Goal: Information Seeking & Learning: Learn about a topic

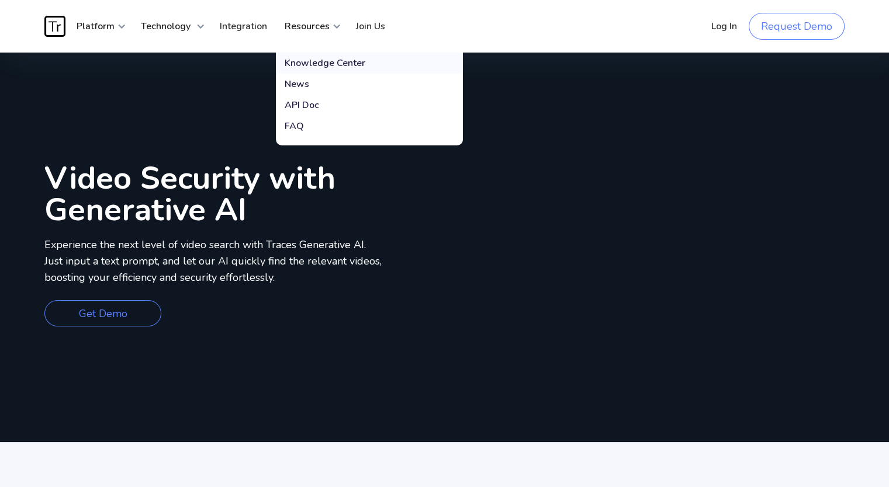
click at [320, 65] on div "Knowledge Center" at bounding box center [325, 63] width 81 height 12
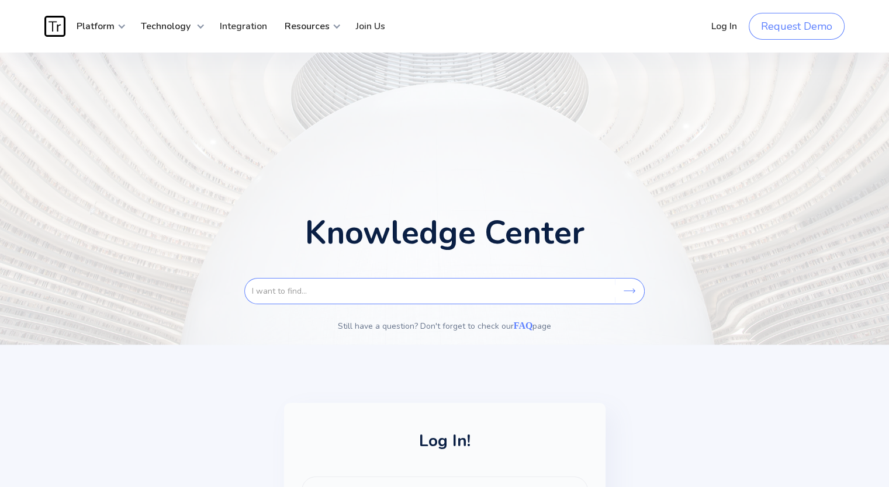
click at [367, 232] on h1 "Knowledge Center" at bounding box center [444, 233] width 279 height 32
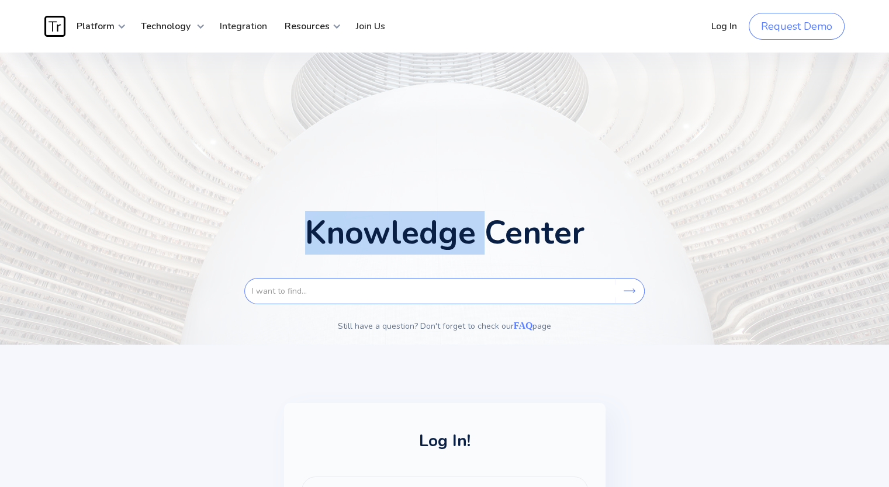
click at [367, 232] on h1 "Knowledge Center" at bounding box center [444, 233] width 279 height 32
click at [359, 194] on div at bounding box center [359, 194] width 0 height 0
drag, startPoint x: 616, startPoint y: 225, endPoint x: 299, endPoint y: 228, distance: 317.3
click at [299, 228] on div "Knowledge Center Search Still have a question? Don't forget to check our FAQ pa…" at bounding box center [444, 199] width 800 height 292
click at [292, 194] on div at bounding box center [292, 194] width 0 height 0
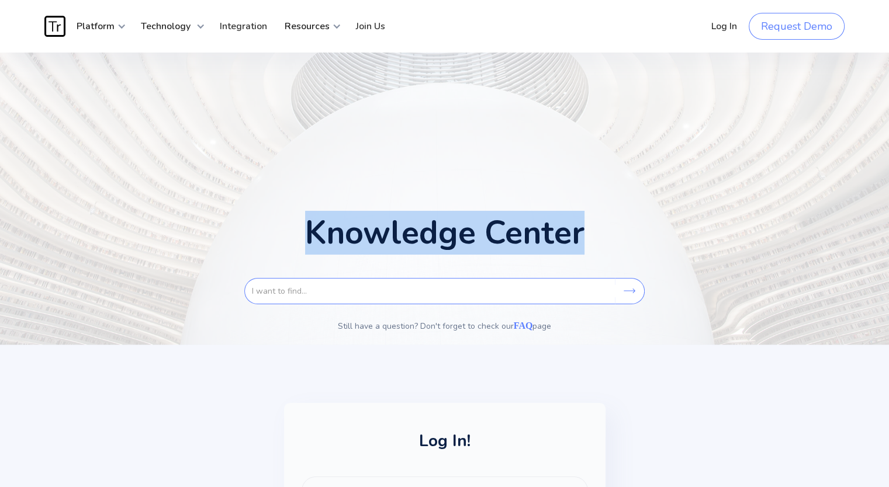
click at [336, 129] on div "Knowledge Center Search Still have a question? Don't forget to check our FAQ pa…" at bounding box center [444, 199] width 800 height 292
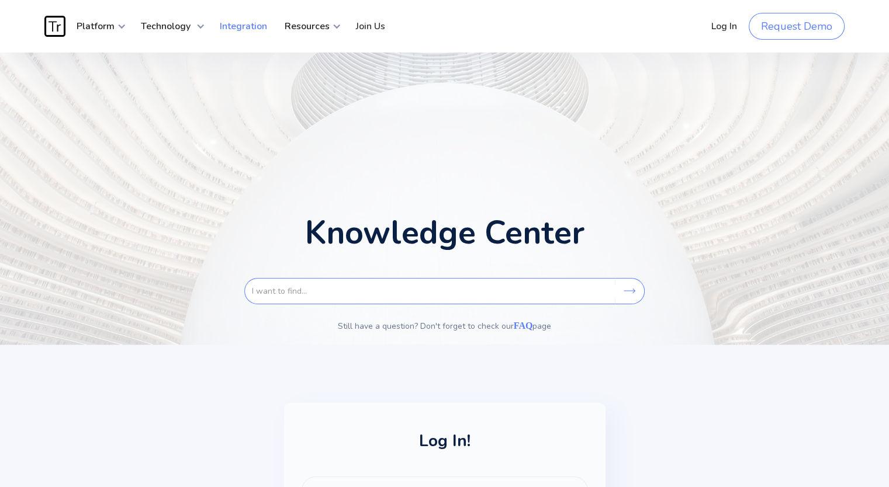
click at [250, 24] on link "Integration" at bounding box center [243, 26] width 65 height 35
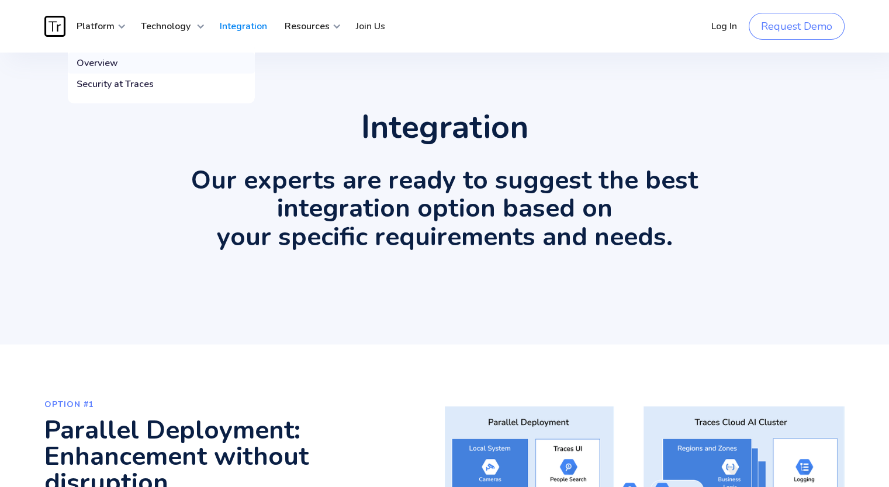
click at [111, 57] on div "Overview" at bounding box center [97, 63] width 41 height 12
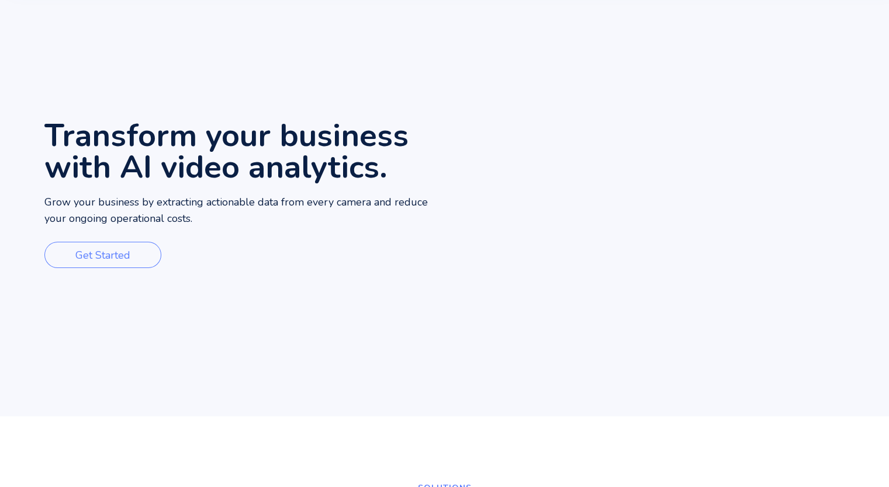
scroll to position [74, 0]
click at [167, 206] on p "Grow your business by extracting actionable data from every camera and reduce y…" at bounding box center [244, 211] width 400 height 33
click at [160, 211] on div at bounding box center [160, 211] width 0 height 0
click at [234, 203] on p "Grow your business by extracting actionable data from every camera and reduce y…" at bounding box center [244, 211] width 400 height 33
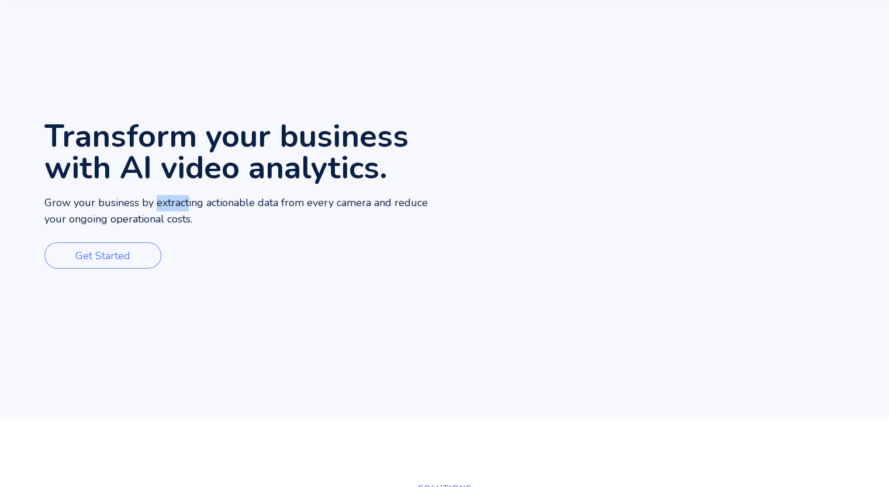
drag, startPoint x: 157, startPoint y: 201, endPoint x: 188, endPoint y: 202, distance: 31.6
click at [188, 202] on p "Grow your business by extracting actionable data from every camera and reduce y…" at bounding box center [244, 211] width 400 height 33
click at [181, 179] on div at bounding box center [181, 179] width 0 height 0
click at [245, 197] on p "Grow your business by extracting actionable data from every camera and reduce y…" at bounding box center [244, 211] width 400 height 33
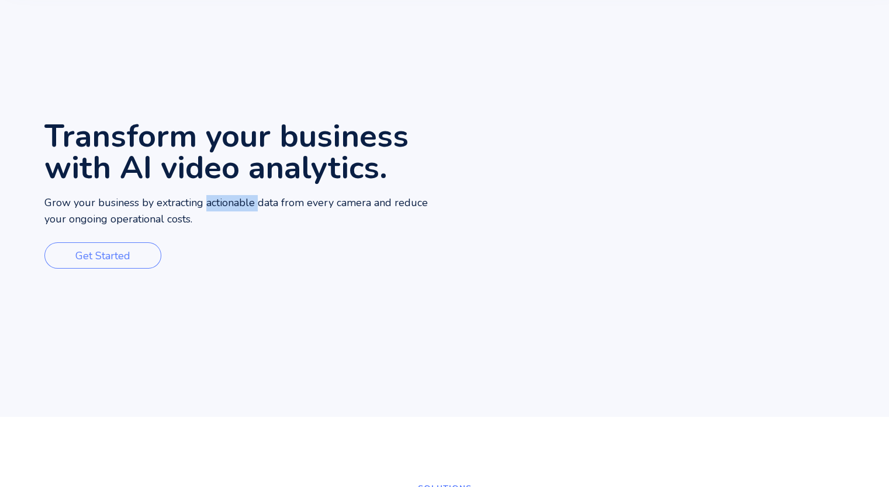
click at [240, 202] on p "Grow your business by extracting actionable data from every camera and reduce y…" at bounding box center [244, 211] width 400 height 33
click at [232, 179] on div at bounding box center [232, 179] width 0 height 0
click at [309, 191] on div "Transform your business with AI video analytics. Grow your business by extracti…" at bounding box center [244, 197] width 400 height 439
click at [140, 223] on p "Grow your business by extracting actionable data from every camera and reduce y…" at bounding box center [244, 211] width 400 height 33
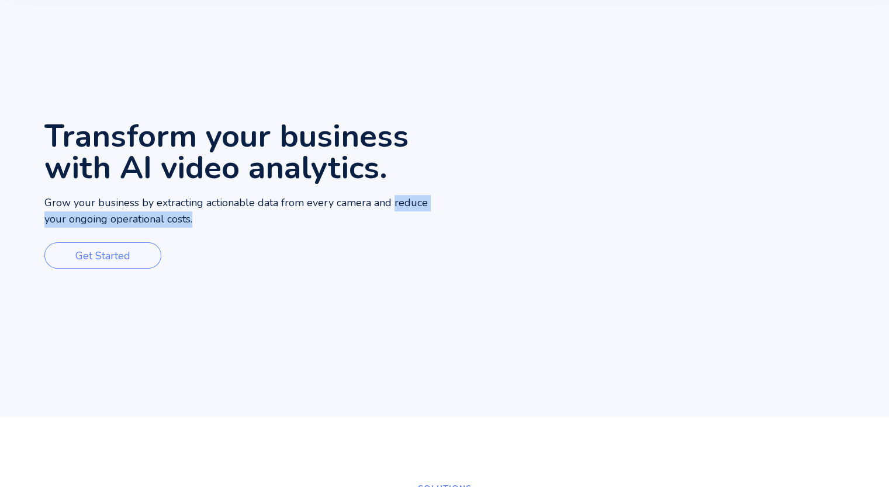
drag, startPoint x: 390, startPoint y: 197, endPoint x: 396, endPoint y: 216, distance: 19.6
click at [396, 216] on p "Grow your business by extracting actionable data from every camera and reduce y…" at bounding box center [244, 211] width 400 height 33
click at [388, 234] on div "Transform your business with AI video analytics. Grow your business by extracti…" at bounding box center [244, 197] width 400 height 439
drag, startPoint x: 387, startPoint y: 201, endPoint x: 397, endPoint y: 221, distance: 22.2
click at [397, 221] on p "Grow your business by extracting actionable data from every camera and reduce y…" at bounding box center [244, 211] width 400 height 33
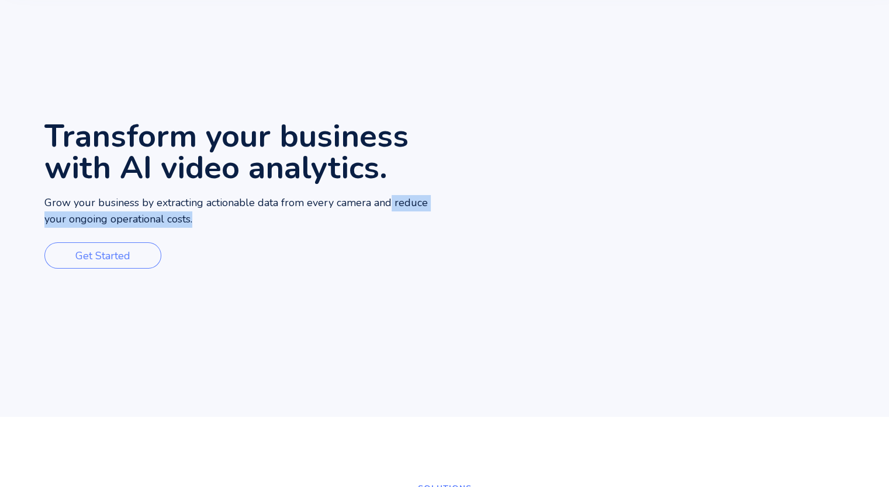
click at [389, 227] on div at bounding box center [389, 227] width 0 height 0
click at [404, 216] on p "Grow your business by extracting actionable data from every camera and reduce y…" at bounding box center [244, 211] width 400 height 33
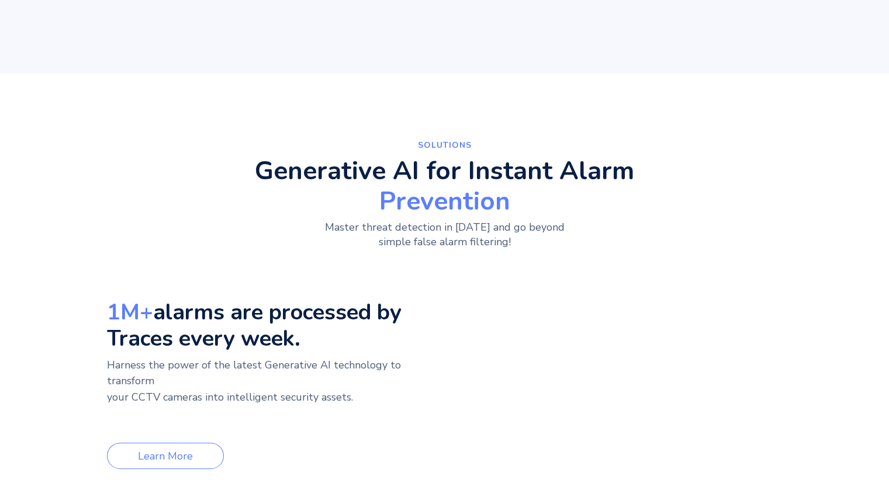
scroll to position [425, 0]
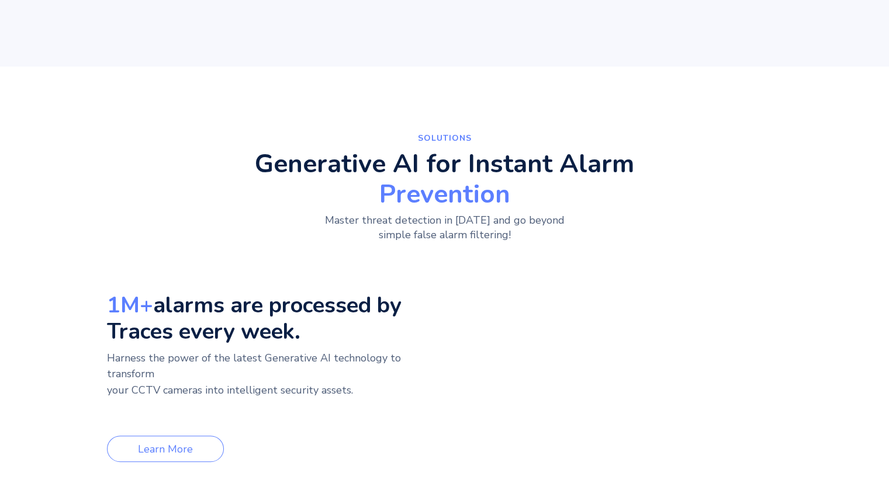
click at [502, 159] on h2 "Generative AI for Instant Alarm Prevention" at bounding box center [444, 179] width 379 height 56
click at [494, 130] on div at bounding box center [494, 130] width 0 height 0
click at [341, 81] on div "SolutionS Generative AI for Instant Alarm Prevention Master threat detection in…" at bounding box center [444, 314] width 889 height 495
click at [452, 201] on span "Prevention" at bounding box center [444, 195] width 379 height 26
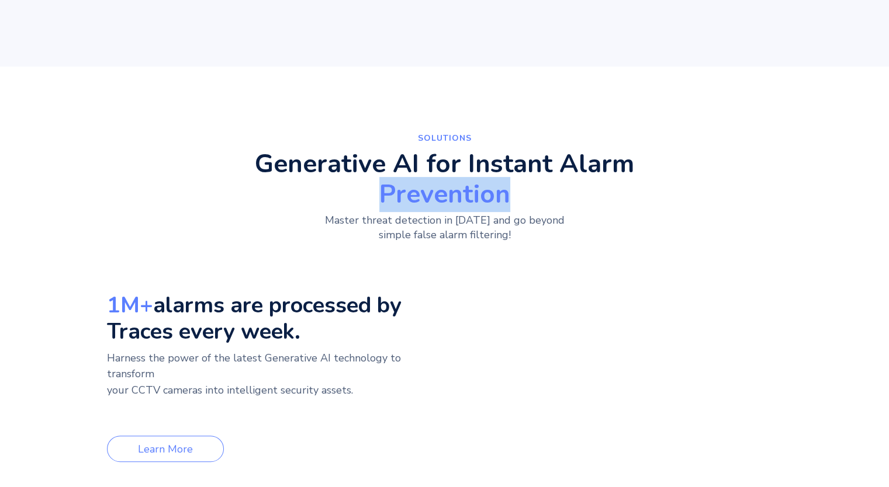
click at [452, 201] on span "Prevention" at bounding box center [444, 195] width 379 height 26
click at [444, 212] on div at bounding box center [444, 212] width 0 height 0
click at [535, 140] on p "SolutionS" at bounding box center [445, 138] width 292 height 15
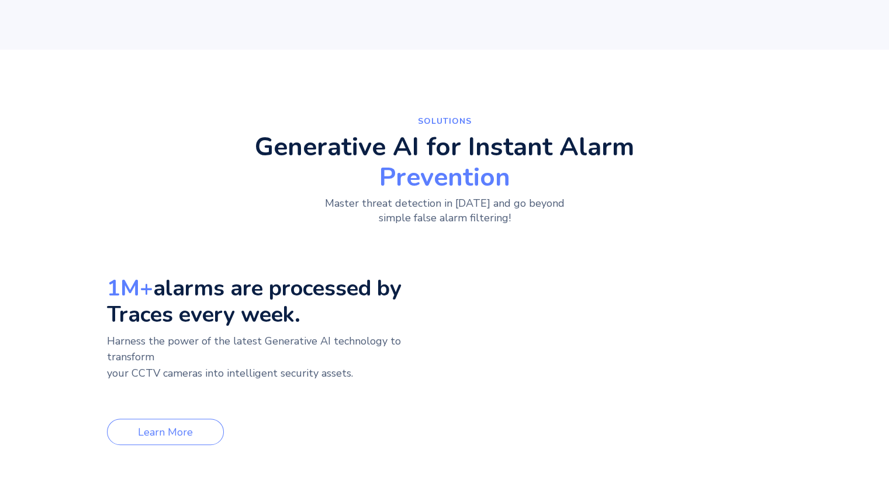
scroll to position [457, 0]
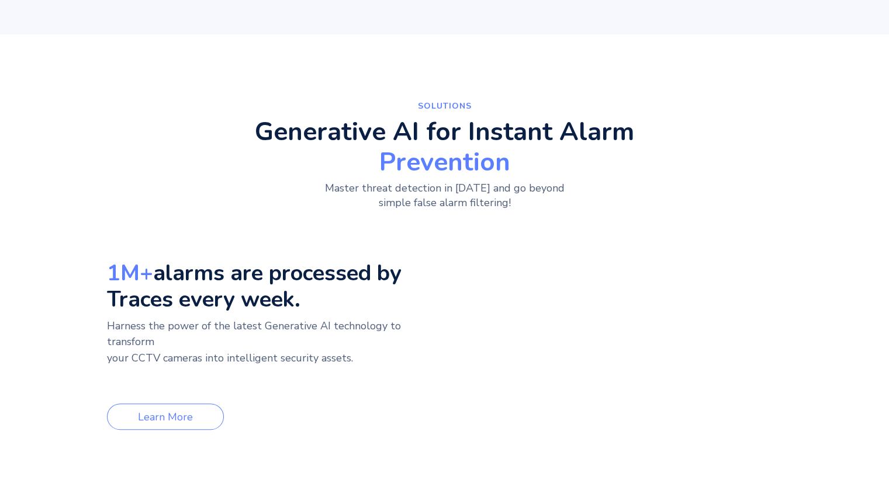
click at [307, 280] on h3 "1M+ alarms are processed by Traces every week." at bounding box center [273, 286] width 332 height 53
click at [300, 288] on div at bounding box center [300, 288] width 0 height 0
click at [158, 199] on div "SolutionS Generative AI for Instant Alarm Prevention Master threat detection in…" at bounding box center [444, 265] width 720 height 332
drag, startPoint x: 78, startPoint y: 259, endPoint x: 314, endPoint y: 307, distance: 240.9
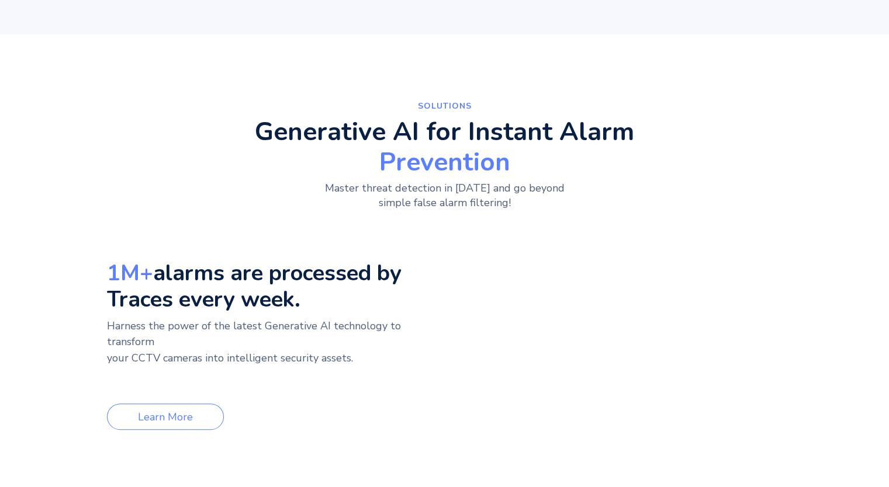
click at [314, 307] on div "SolutionS Generative AI for Instant Alarm Prevention Master threat detection in…" at bounding box center [444, 282] width 800 height 402
click at [307, 314] on div at bounding box center [307, 314] width 0 height 0
click at [56, 220] on div "SolutionS Generative AI for Instant Alarm Prevention Master threat detection in…" at bounding box center [444, 282] width 800 height 402
click at [108, 328] on p "Harness the power of the latest Generative AI technology to transform your CCTV…" at bounding box center [273, 350] width 332 height 65
click at [110, 328] on p "Harness the power of the latest Generative AI technology to transform your CCTV…" at bounding box center [273, 350] width 332 height 65
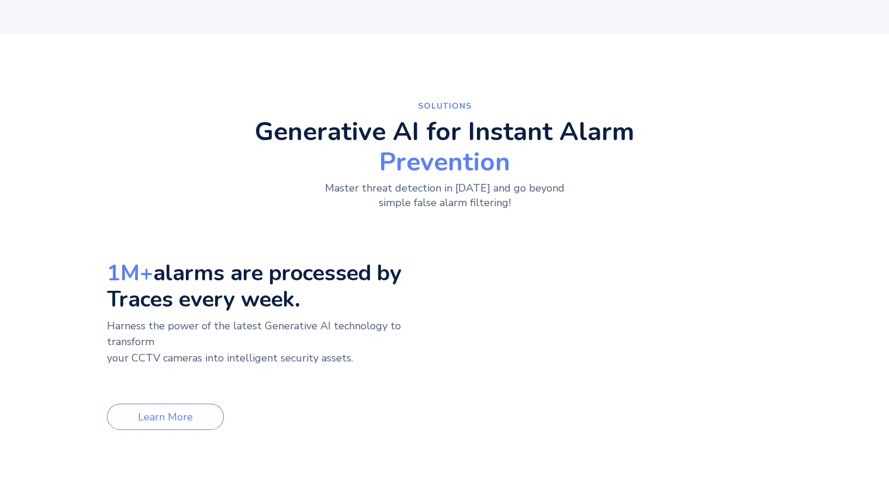
click at [110, 328] on p "Harness the power of the latest Generative AI technology to transform your CCTV…" at bounding box center [273, 350] width 332 height 65
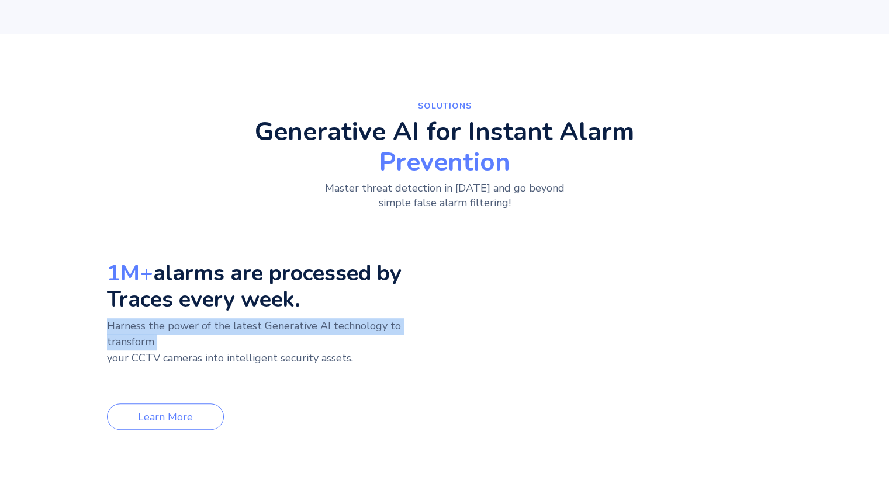
click at [110, 328] on p "Harness the power of the latest Generative AI technology to transform your CCTV…" at bounding box center [273, 350] width 332 height 65
click at [114, 330] on p "Harness the power of the latest Generative AI technology to transform your CCTV…" at bounding box center [273, 350] width 332 height 65
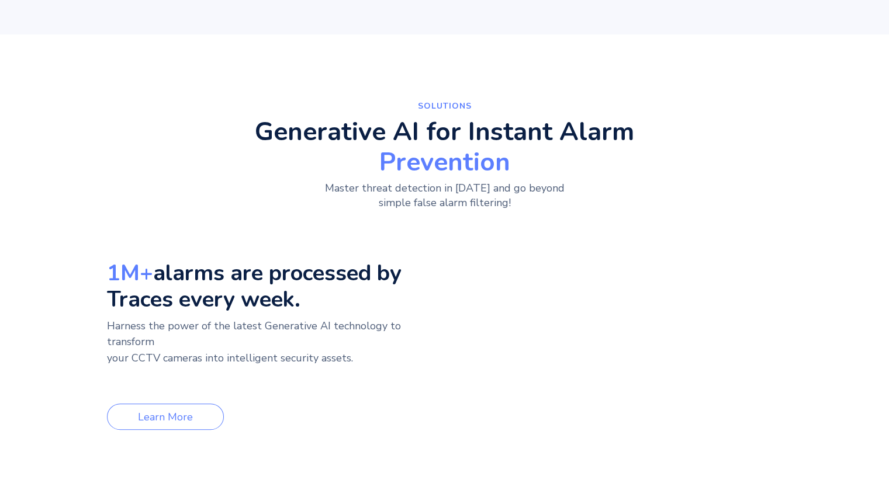
click at [114, 327] on p "Harness the power of the latest Generative AI technology to transform your CCTV…" at bounding box center [273, 350] width 332 height 65
click at [112, 325] on p "Harness the power of the latest Generative AI technology to transform your CCTV…" at bounding box center [273, 350] width 332 height 65
click at [104, 302] on div at bounding box center [104, 302] width 0 height 0
click at [57, 281] on div "SolutionS Generative AI for Instant Alarm Prevention Master threat detection in…" at bounding box center [444, 282] width 800 height 402
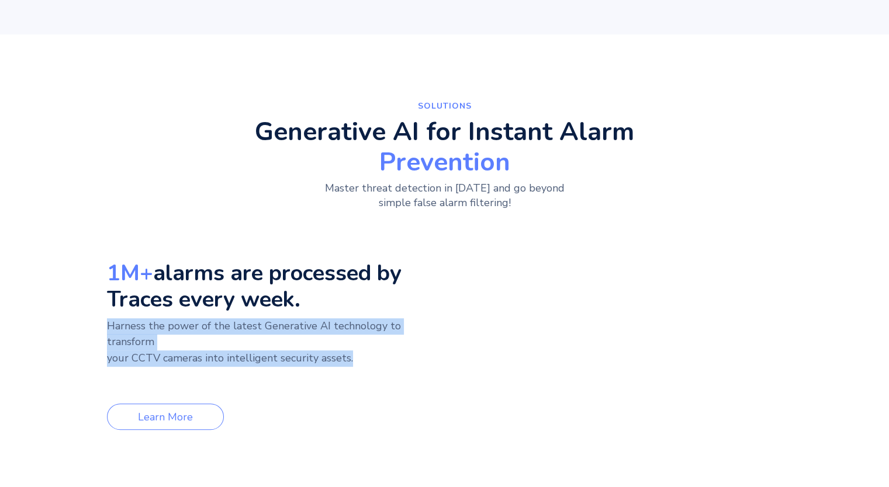
drag, startPoint x: 82, startPoint y: 323, endPoint x: 349, endPoint y: 340, distance: 267.6
click at [349, 340] on div "SolutionS Generative AI for Instant Alarm Prevention Master threat detection in…" at bounding box center [444, 282] width 800 height 402
click at [341, 350] on div at bounding box center [341, 350] width 0 height 0
click at [424, 345] on p "Harness the power of the latest Generative AI technology to transform your CCTV…" at bounding box center [273, 350] width 332 height 65
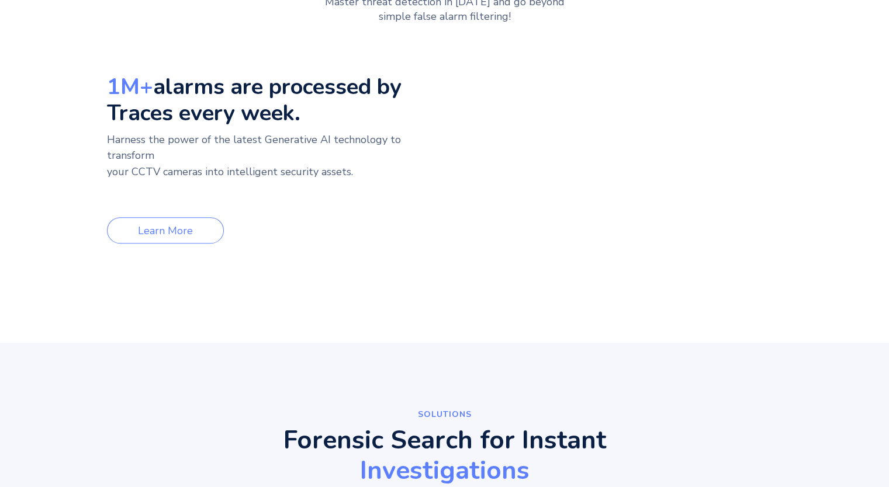
scroll to position [644, 0]
